Goal: Task Accomplishment & Management: Manage account settings

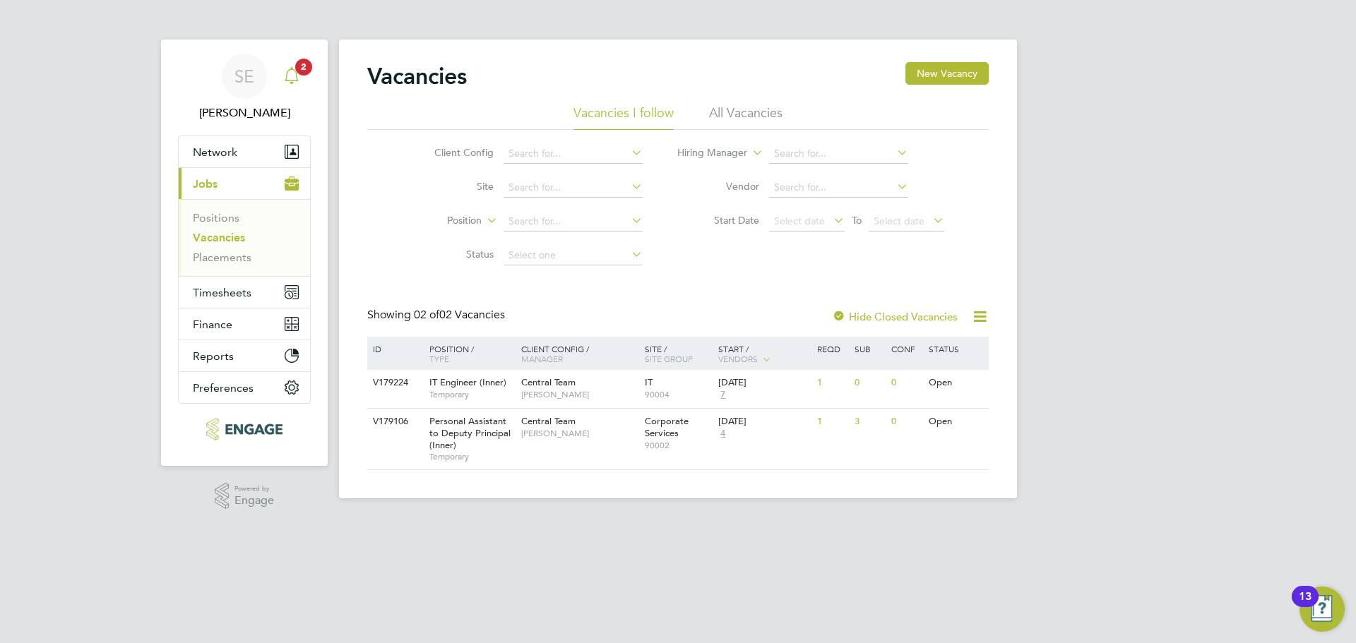
click at [299, 86] on div "Main navigation" at bounding box center [292, 76] width 28 height 28
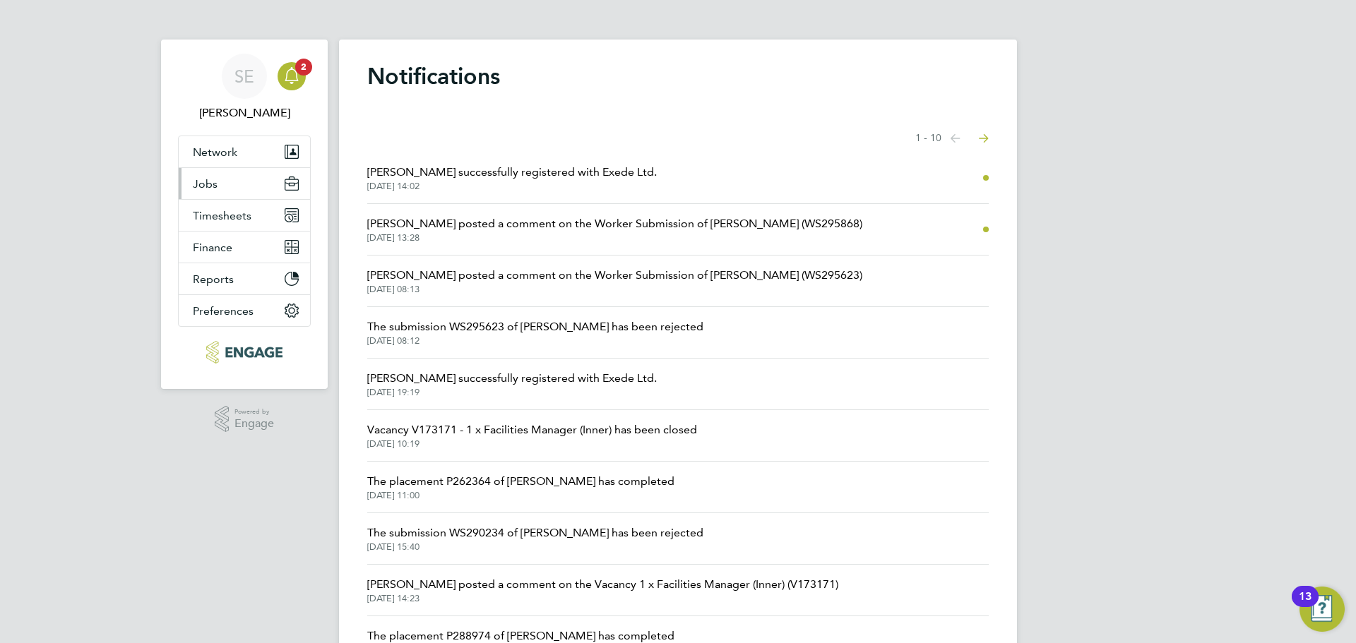
click at [244, 184] on button "Jobs" at bounding box center [244, 183] width 131 height 31
click at [210, 176] on button "Jobs" at bounding box center [244, 183] width 131 height 31
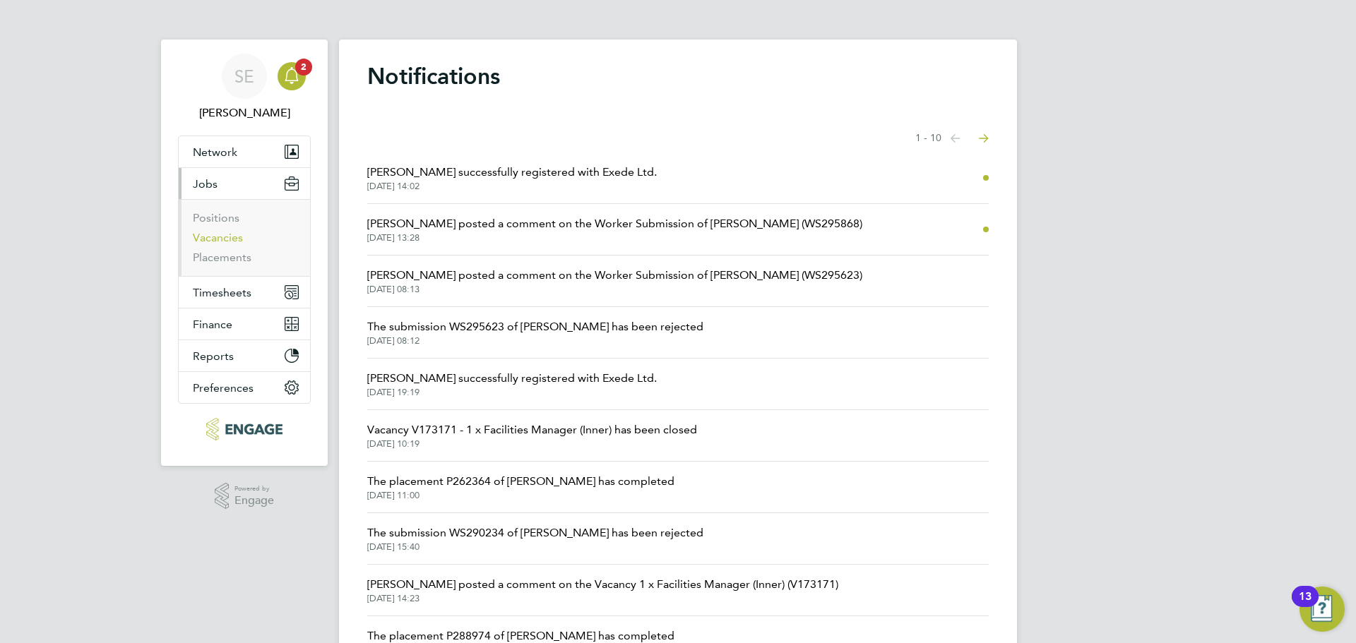
click at [203, 235] on link "Vacancies" at bounding box center [218, 237] width 50 height 13
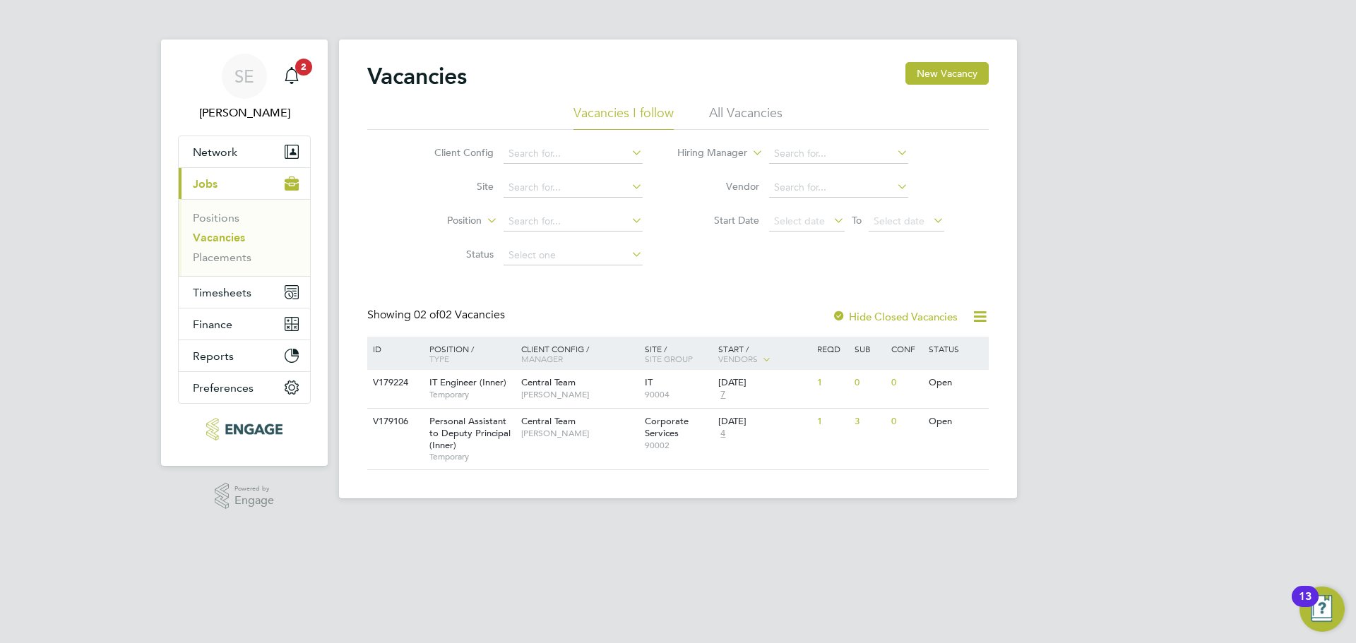
click at [788, 115] on ul "Vacancies I follow All Vacancies" at bounding box center [678, 117] width 622 height 25
click at [769, 115] on li "All Vacancies" at bounding box center [745, 117] width 73 height 25
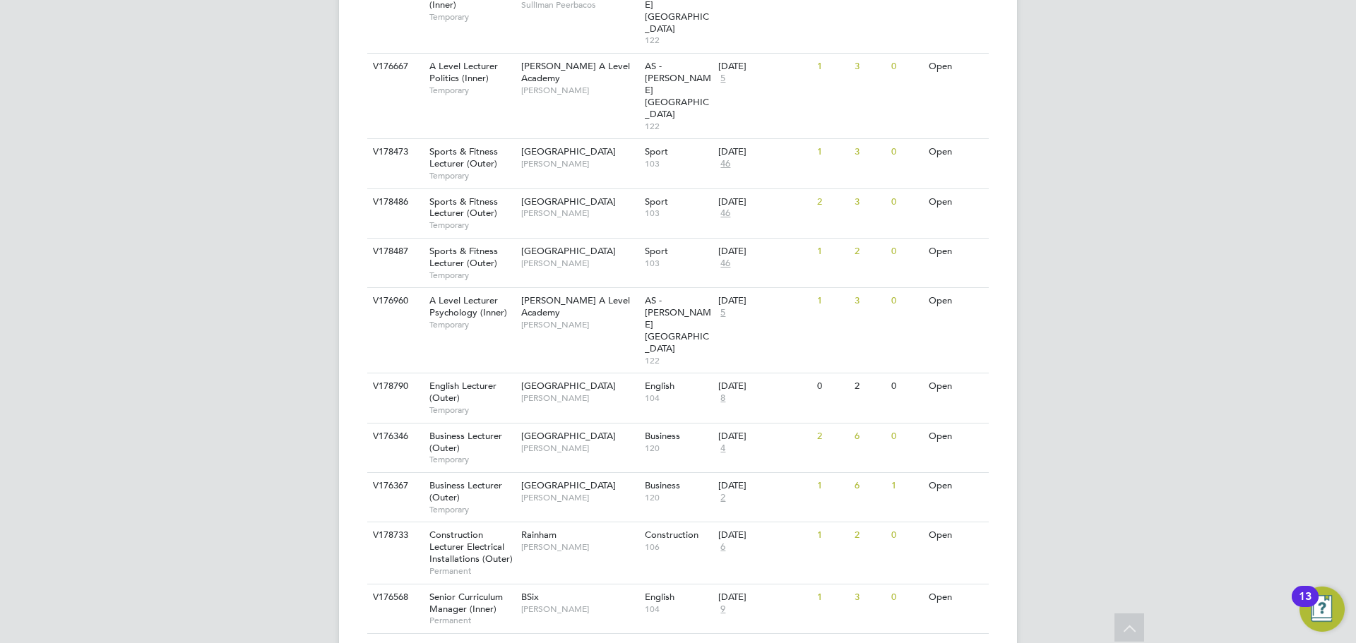
scroll to position [1431, 0]
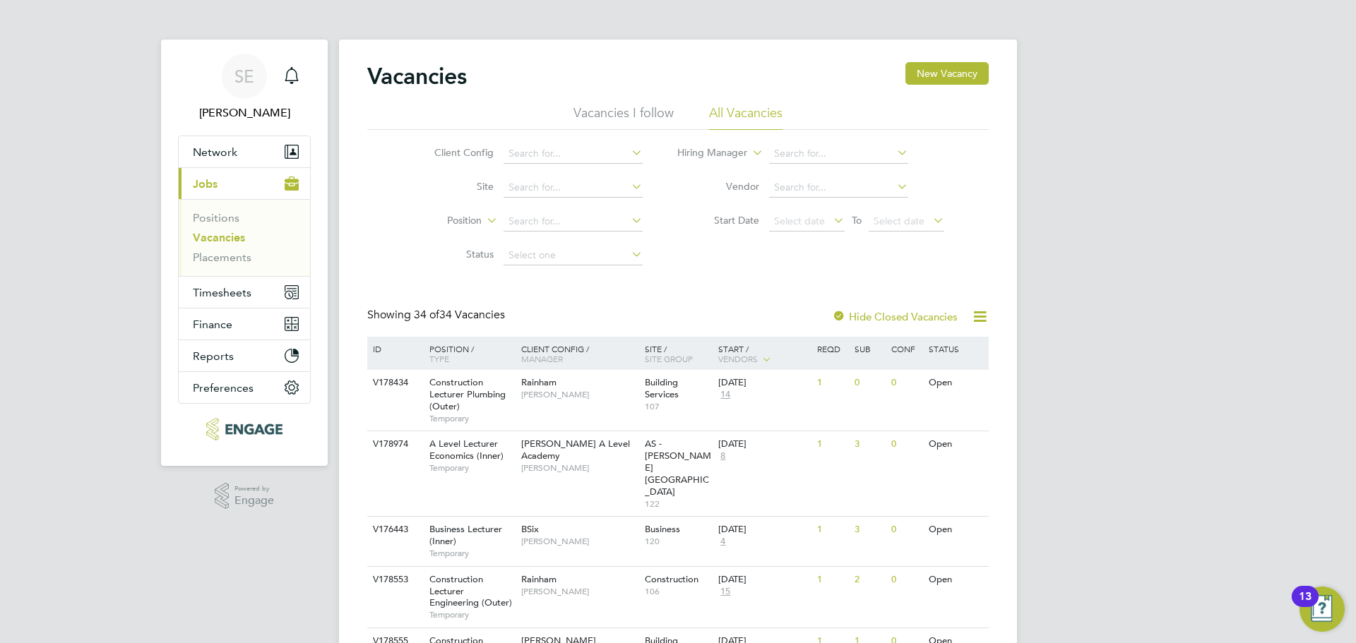
scroll to position [71, 0]
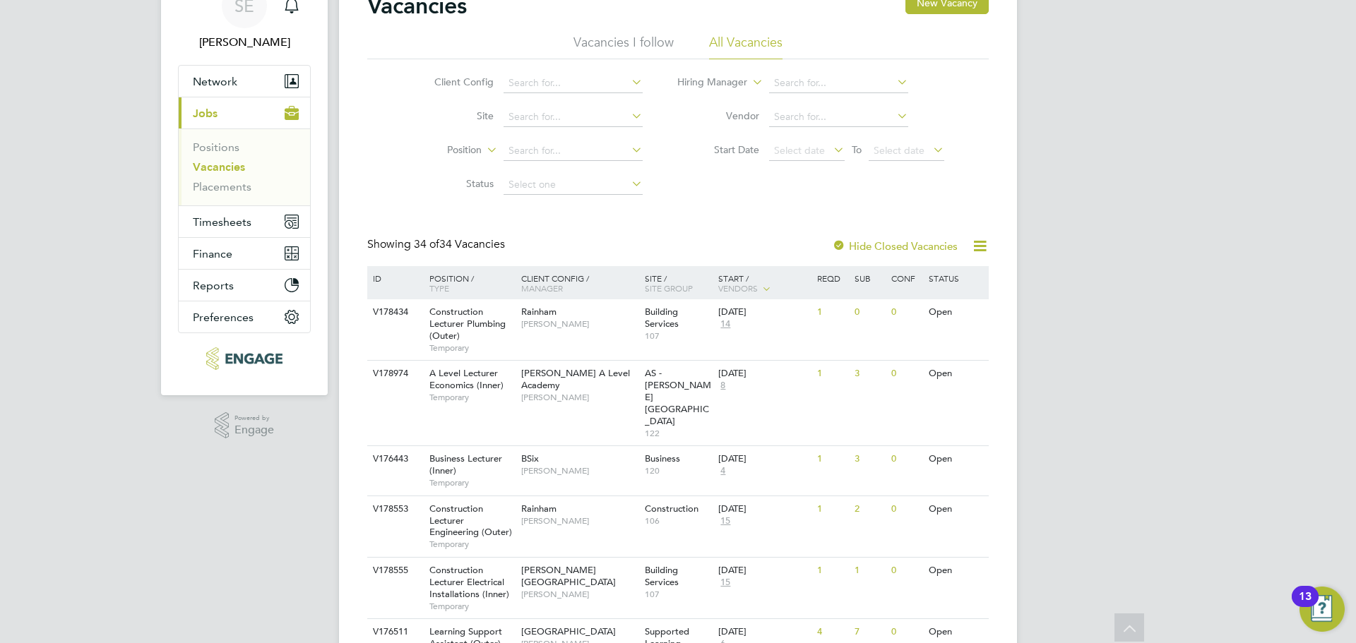
click at [636, 44] on li "Vacancies I follow" at bounding box center [624, 46] width 100 height 25
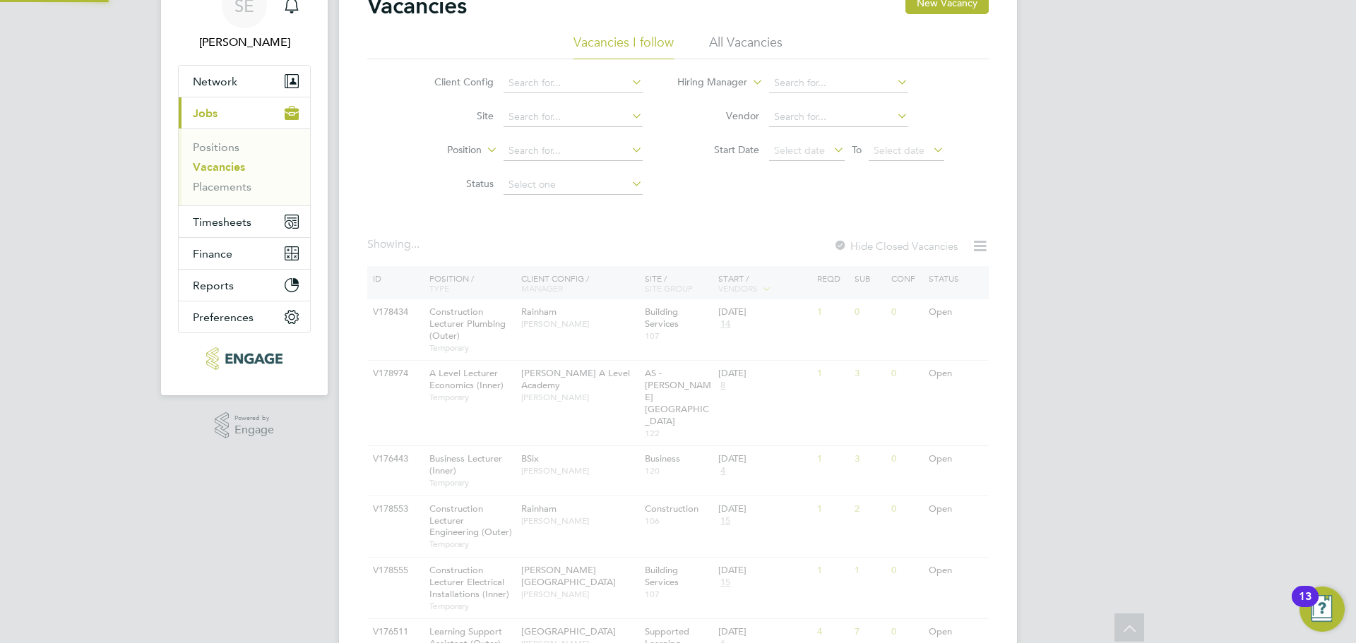
scroll to position [0, 0]
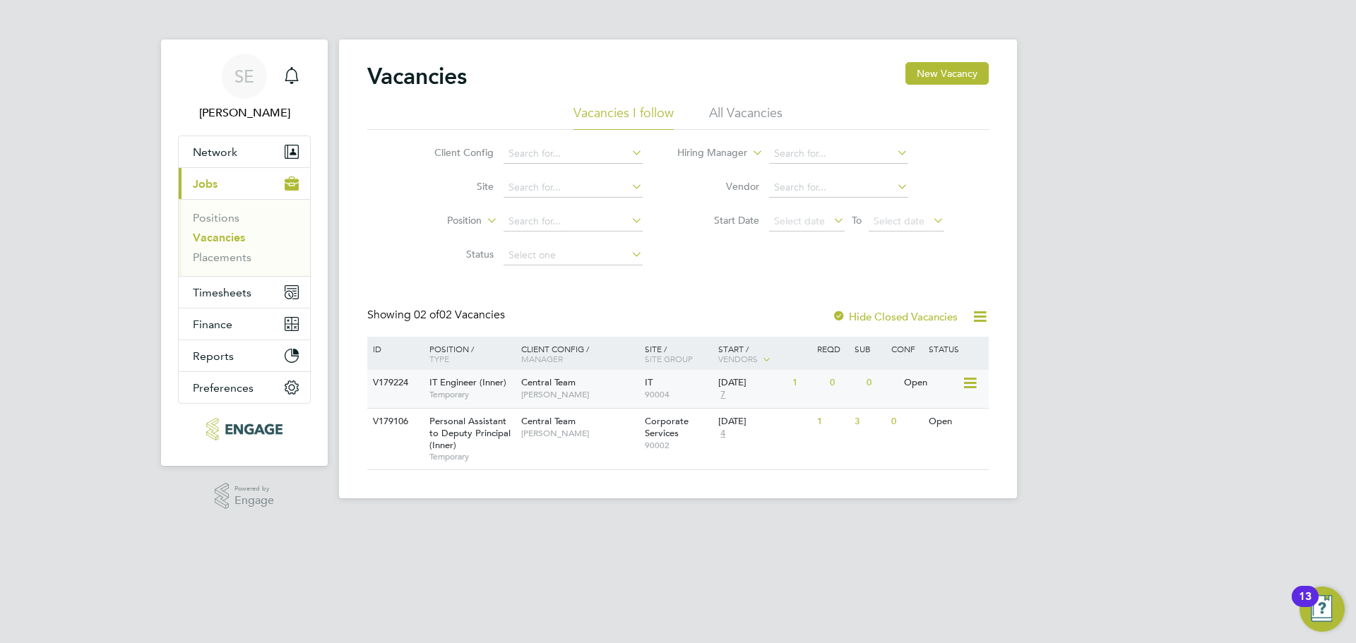
click at [497, 395] on span "Temporary" at bounding box center [471, 394] width 85 height 11
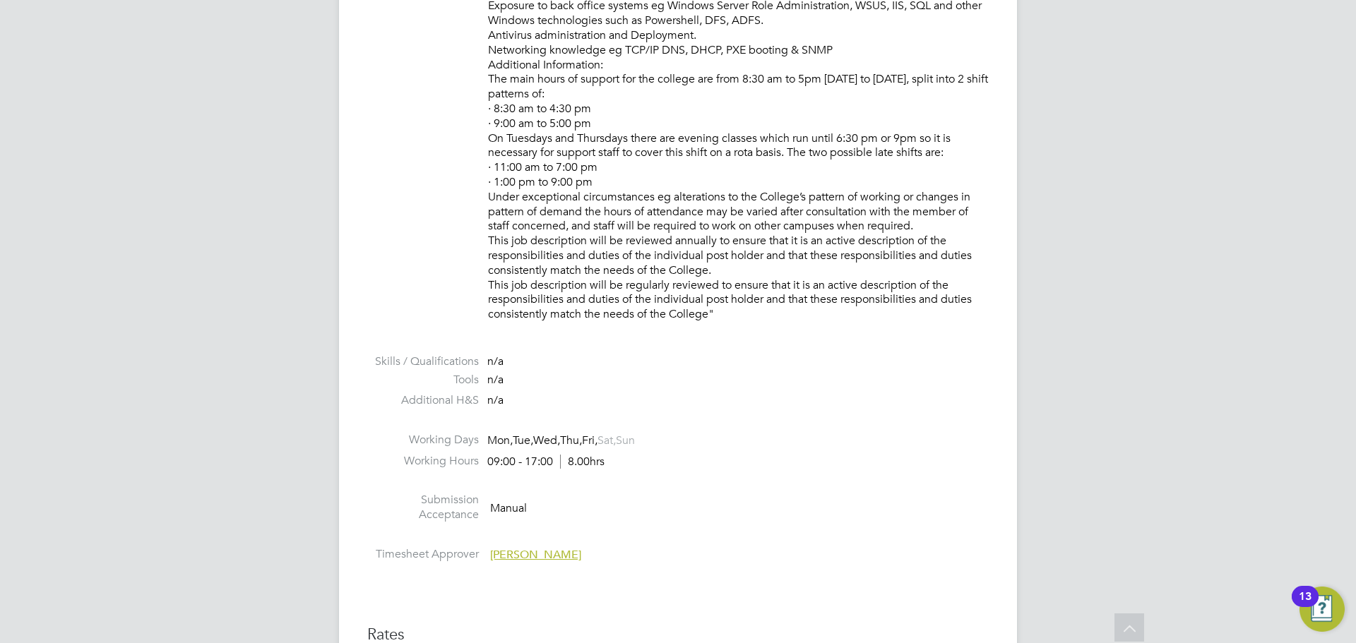
scroll to position [1695, 0]
